Goal: Communication & Community: Ask a question

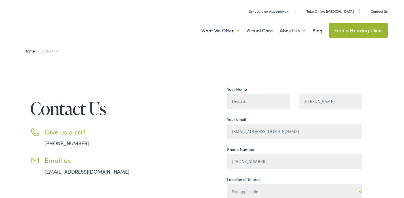
select select "Mid America [MEDICAL_DATA] Group, Creve Coeur"
type input "7077060205"
type textarea "Hi Midamerica Team! I hope you're doing well! I was recently looking through yo…"
type input "7077060205"
type textarea "Hi Midamerica Team! I hope you're doing well! I was recently looking through yo…"
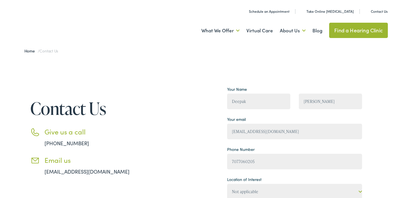
select select "Mid America [MEDICAL_DATA] Group, Creve Coeur"
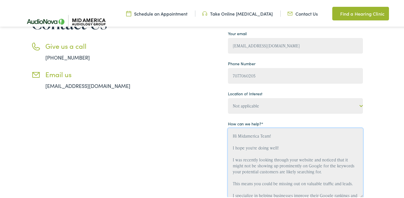
click at [258, 152] on textarea "Hi Midamerica Team! I hope you're doing well! I was recently looking through yo…" at bounding box center [295, 161] width 135 height 69
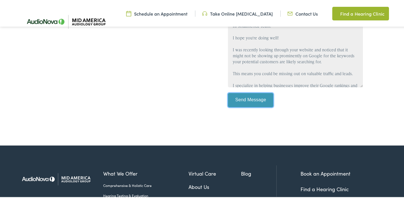
click at [247, 99] on input "Send Message" at bounding box center [250, 99] width 45 height 14
